Goal: Transaction & Acquisition: Obtain resource

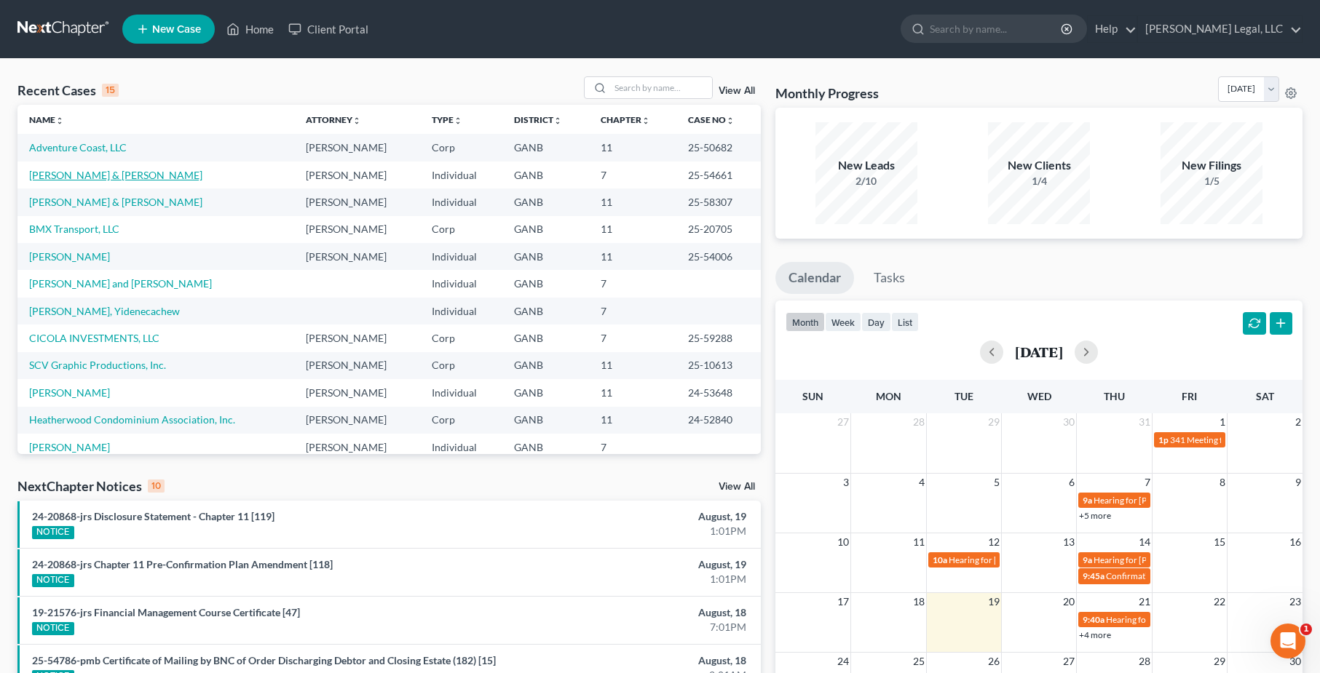
click at [103, 178] on link "[PERSON_NAME] & [PERSON_NAME]" at bounding box center [115, 175] width 173 height 12
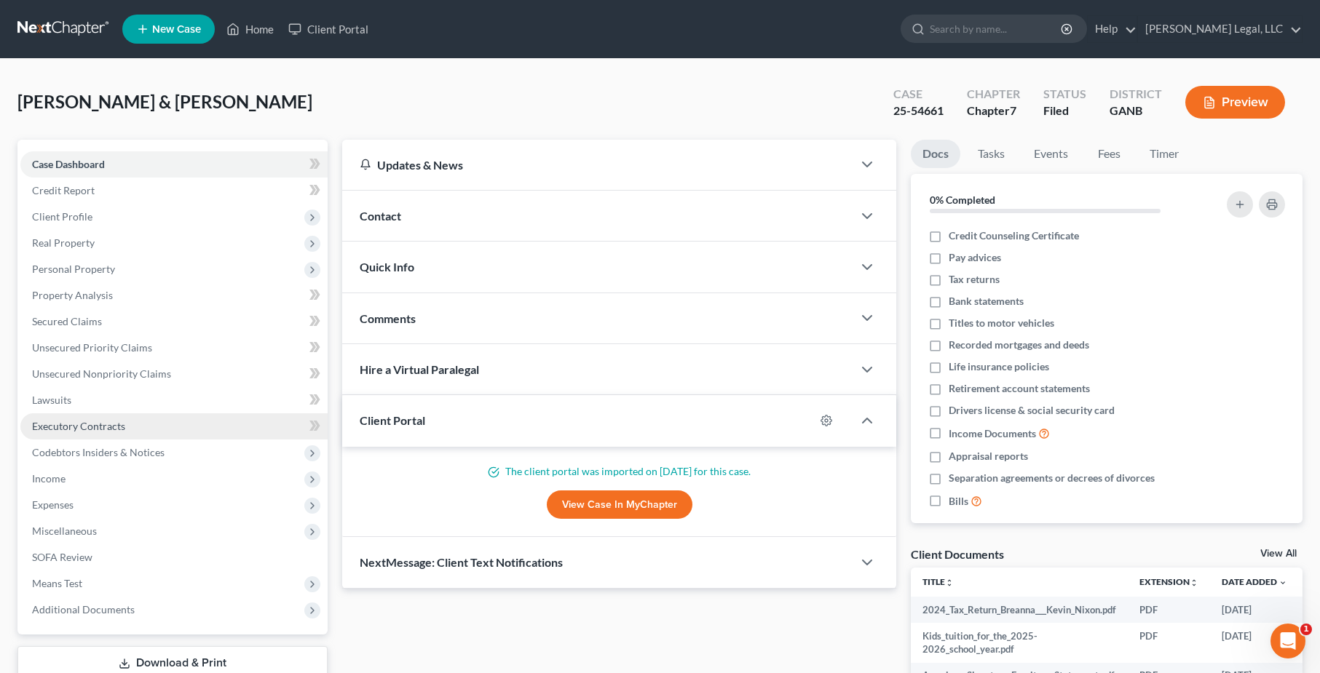
drag, startPoint x: 275, startPoint y: 443, endPoint x: 274, endPoint y: 424, distance: 18.3
click at [274, 424] on ul "Case Dashboard Payments Invoices Payments Payments Credit Report Client Profile" at bounding box center [173, 387] width 307 height 472
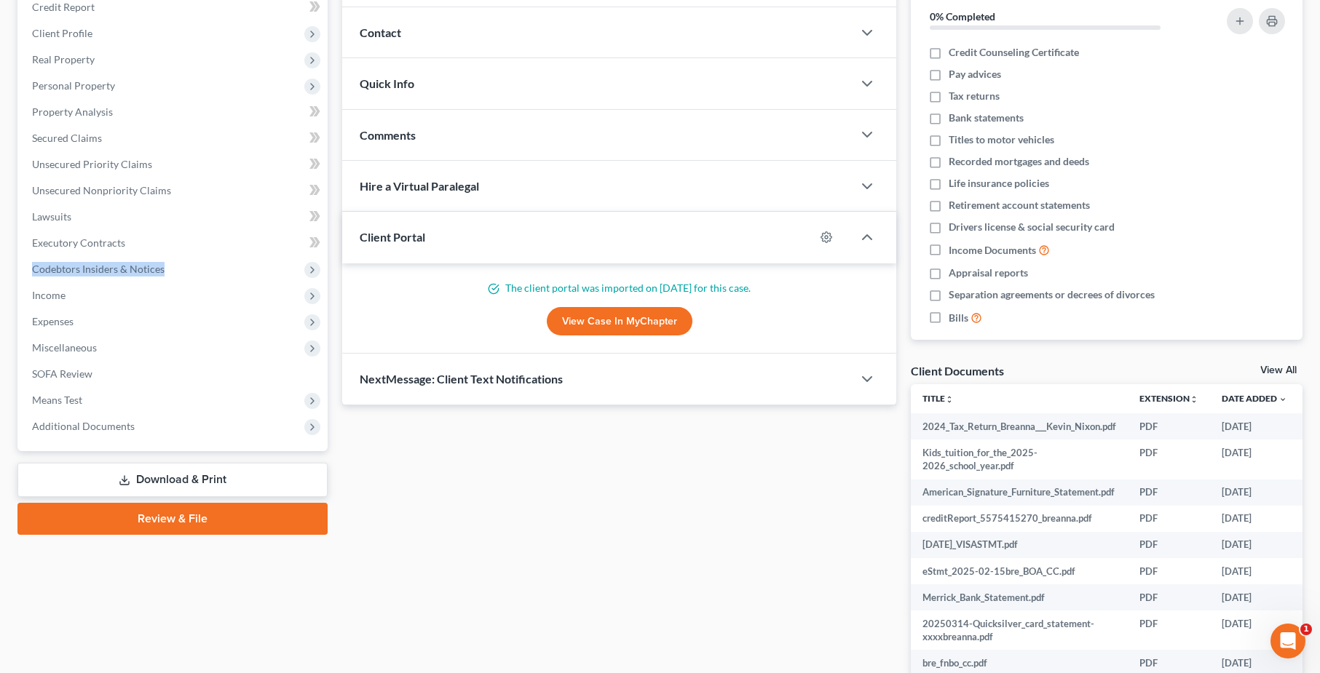
click at [205, 483] on link "Download & Print" at bounding box center [172, 480] width 310 height 34
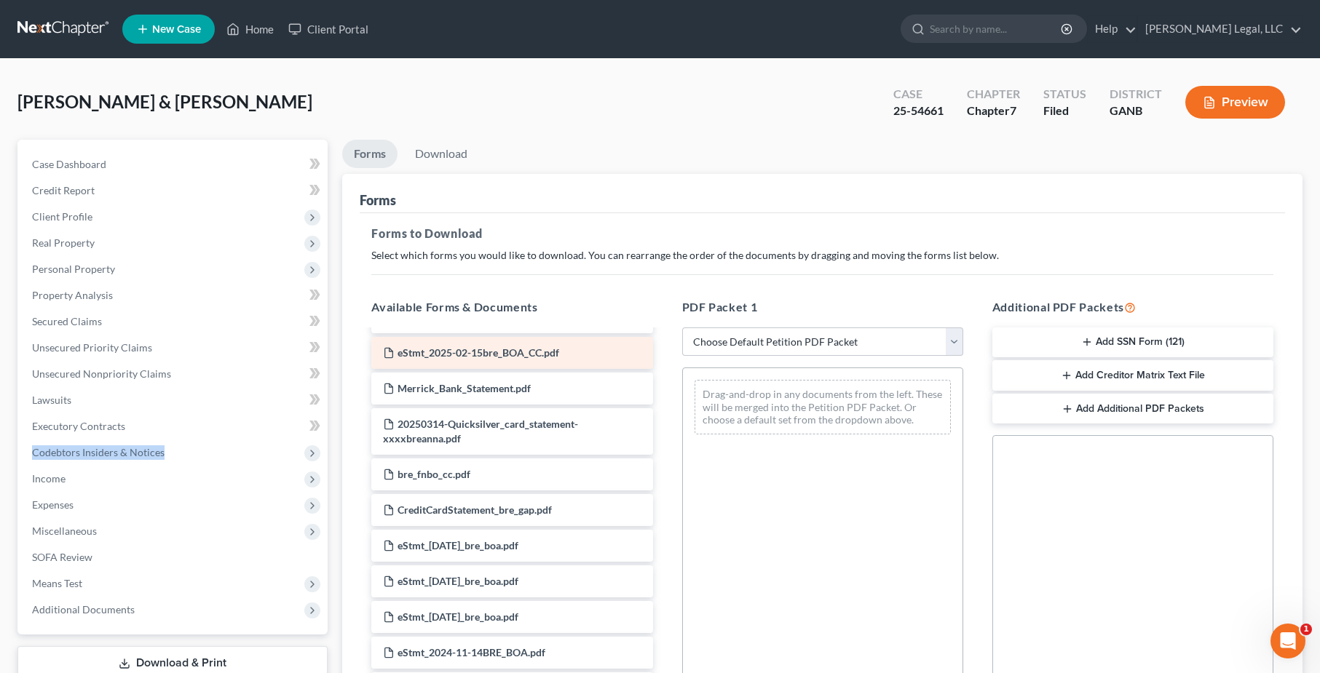
scroll to position [173, 0]
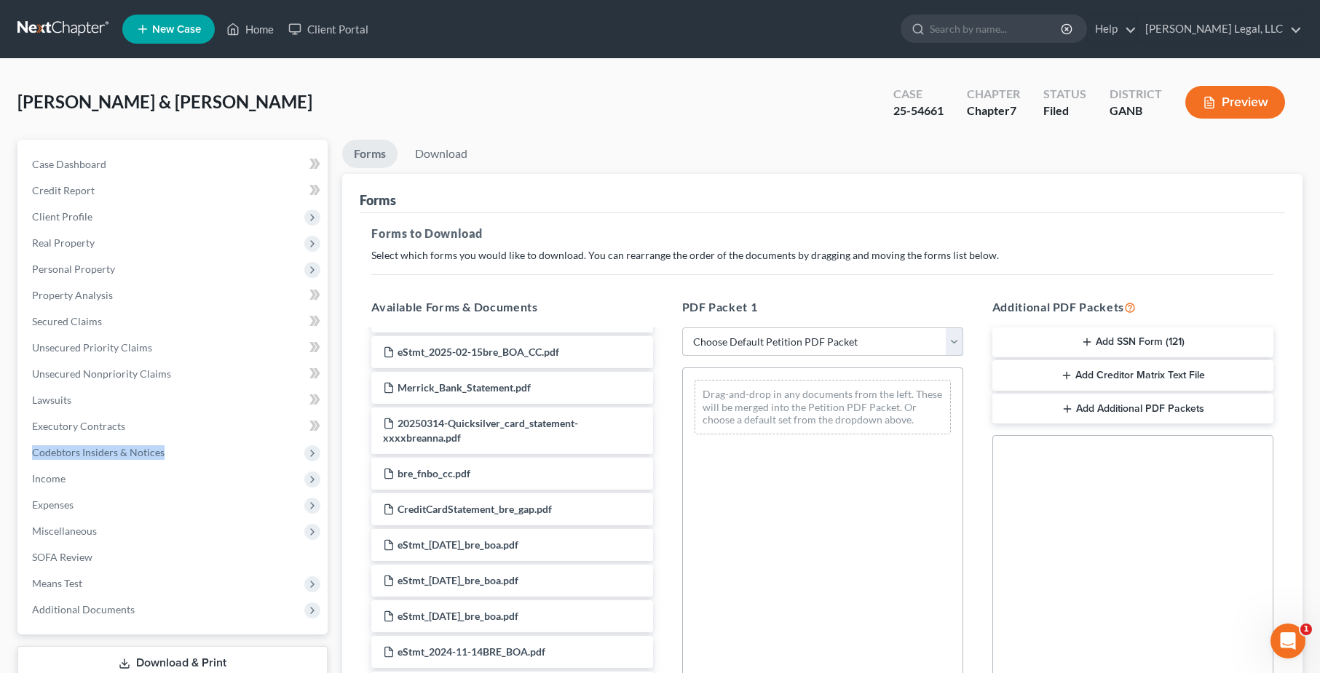
click at [773, 348] on select "Choose Default Petition PDF Packet Complete Bankruptcy Petition (all forms and …" at bounding box center [822, 342] width 281 height 29
select select "2"
click at [682, 328] on select "Choose Default Petition PDF Packet Complete Bankruptcy Petition (all forms and …" at bounding box center [822, 342] width 281 height 29
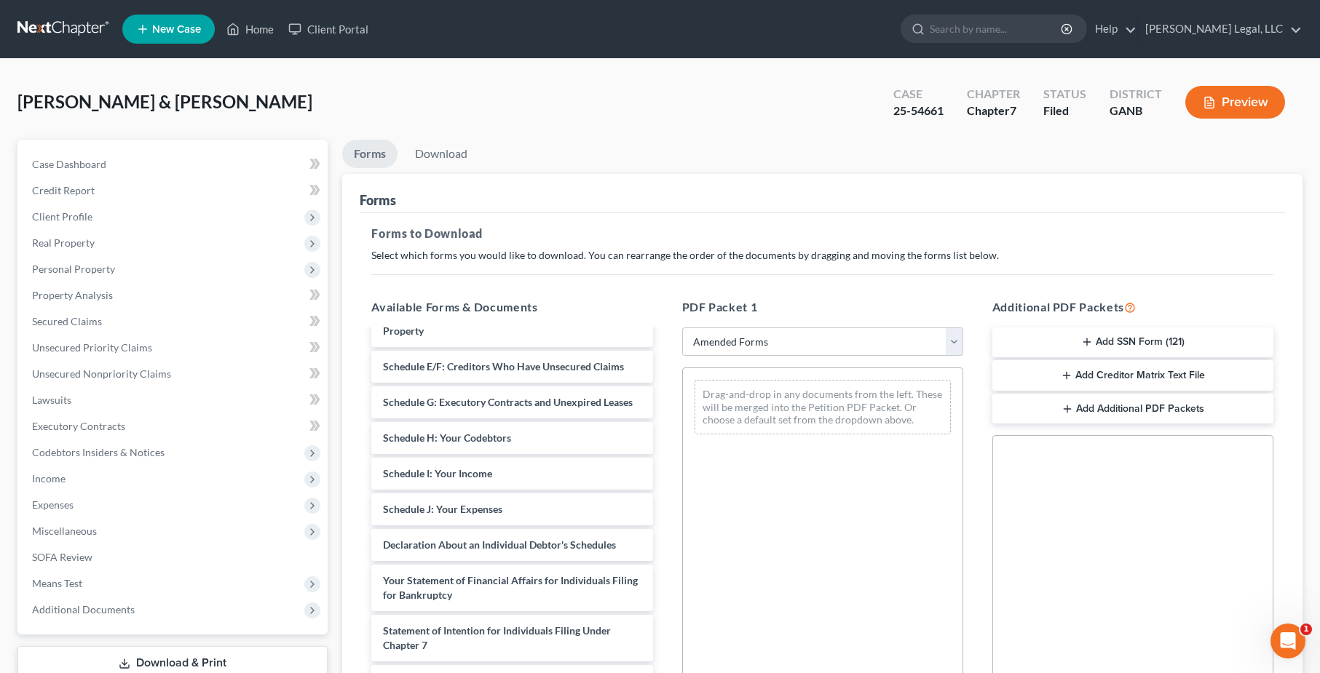
click at [669, 501] on div "PDF Packet 1 Choose Default Petition PDF Packet Complete Bankruptcy Petition (a…" at bounding box center [822, 533] width 310 height 493
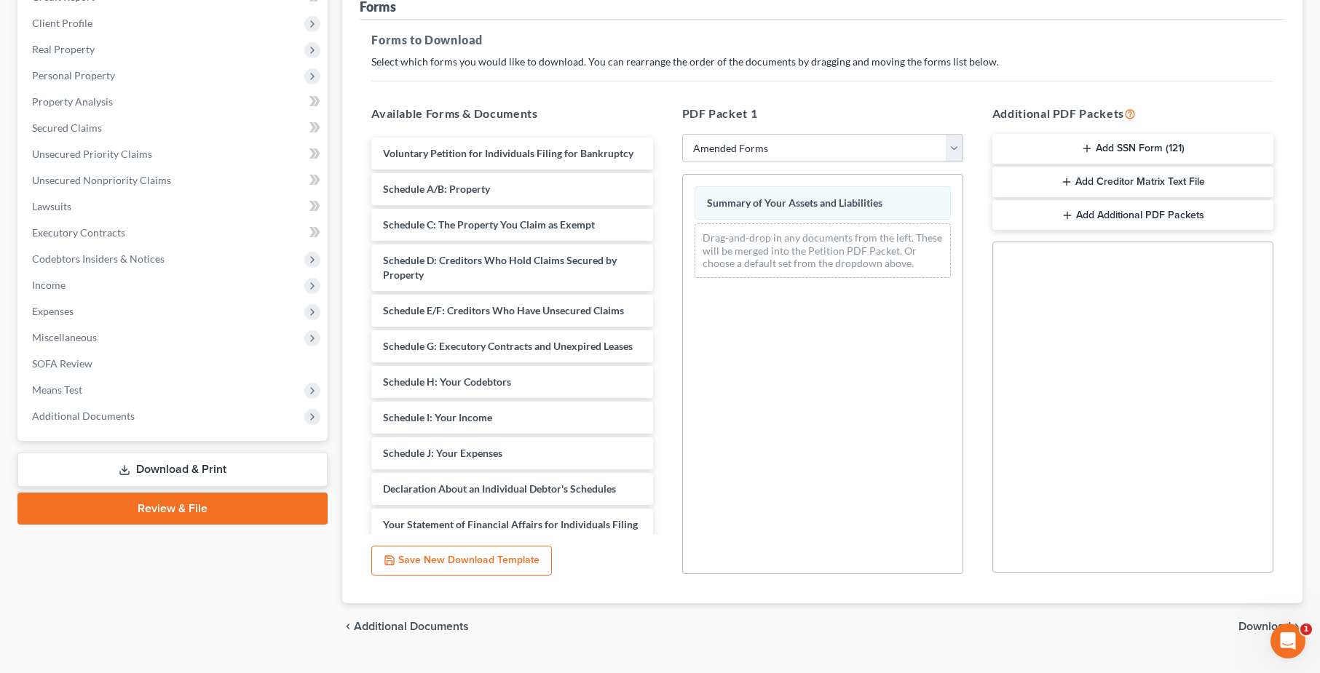
scroll to position [226, 0]
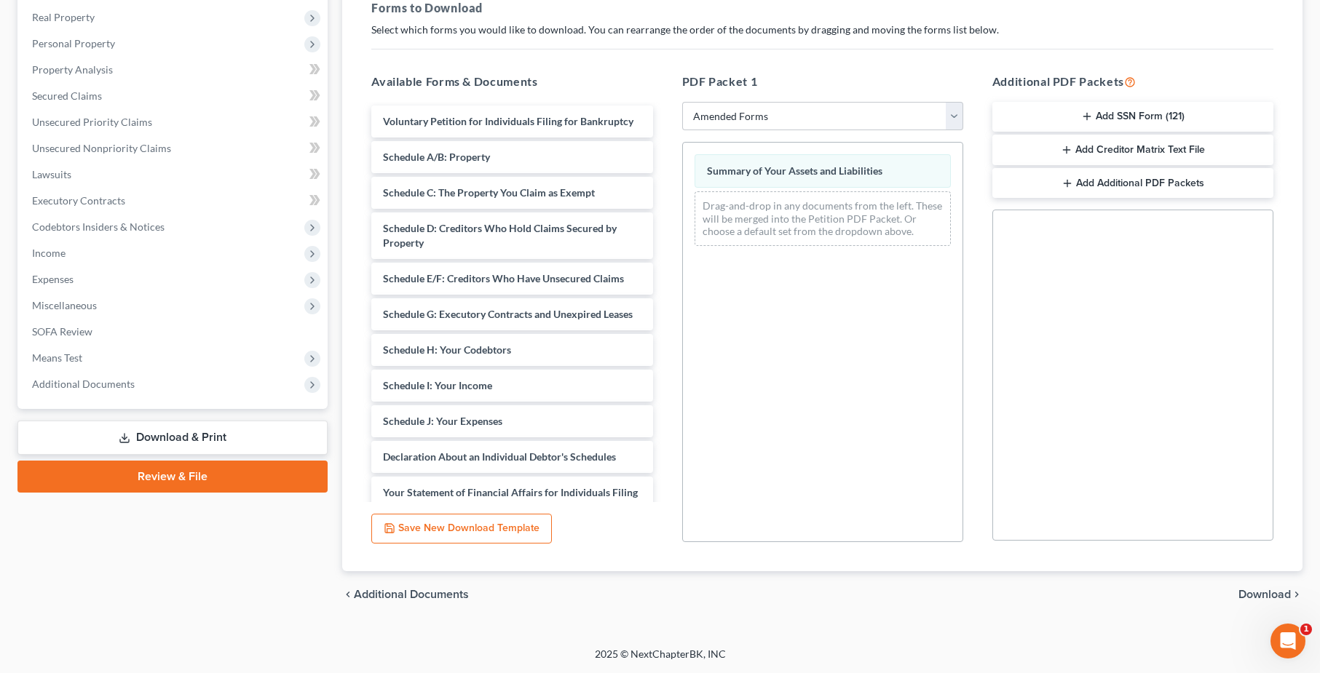
click at [1257, 590] on span "Download" at bounding box center [1264, 595] width 52 height 12
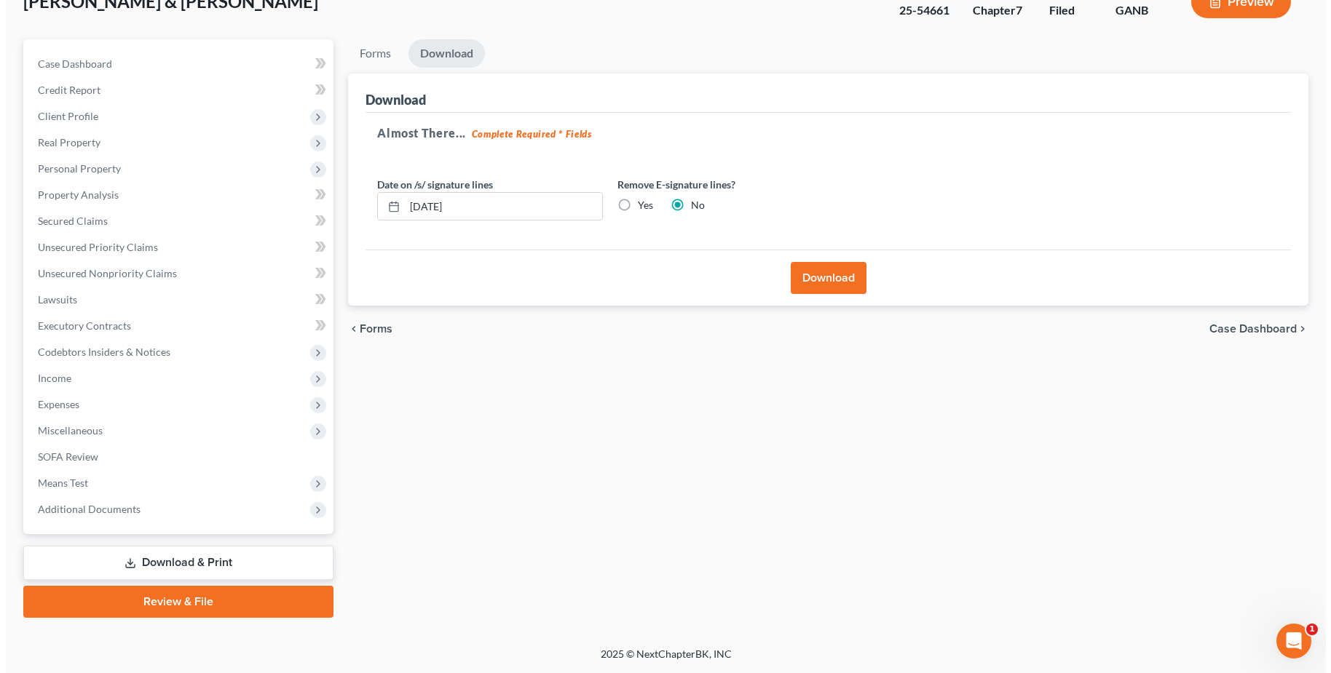
scroll to position [100, 0]
click at [859, 283] on button "Download" at bounding box center [823, 278] width 76 height 32
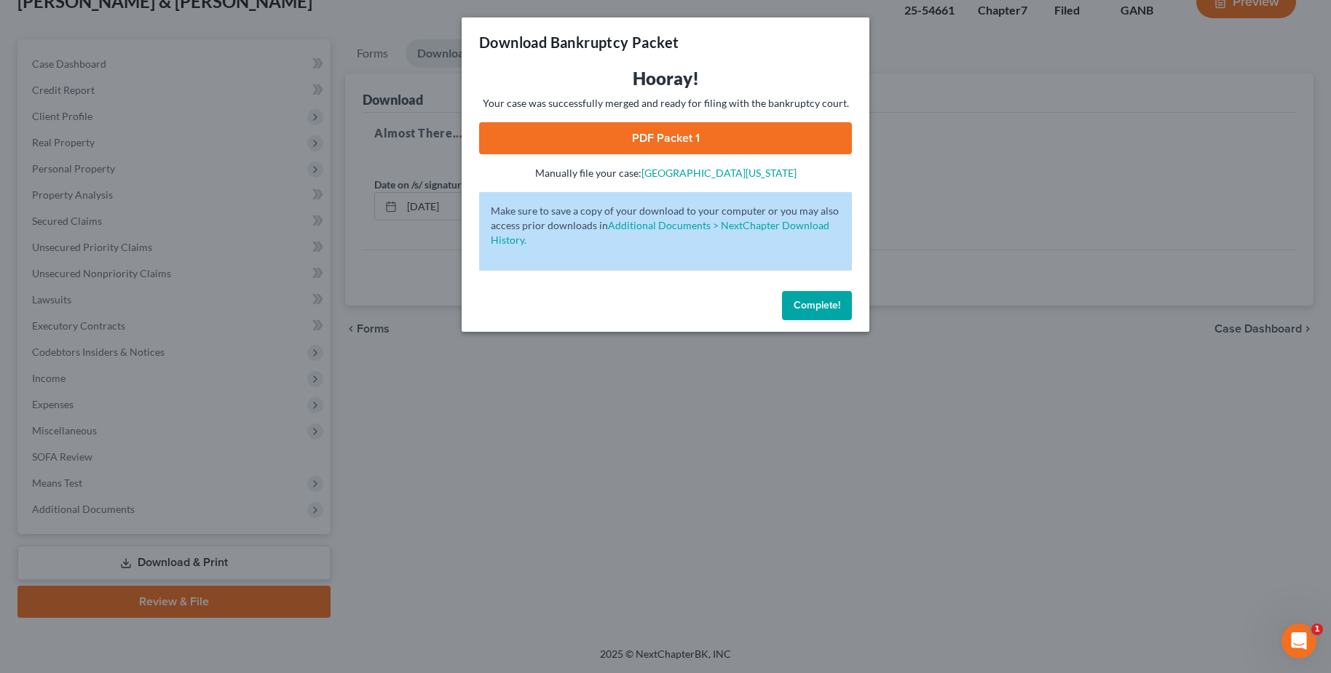
click at [691, 127] on link "PDF Packet 1" at bounding box center [665, 138] width 373 height 32
